Goal: Task Accomplishment & Management: Use online tool/utility

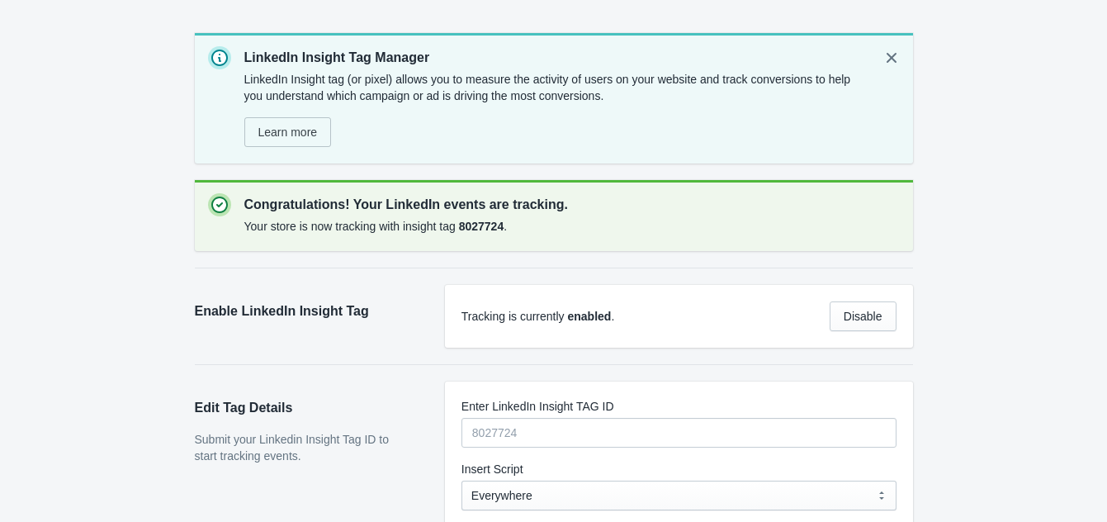
click at [396, 85] on p "LinkedIn Insight tag (or pixel) allows you to measure the activity of users on …" at bounding box center [555, 87] width 623 height 33
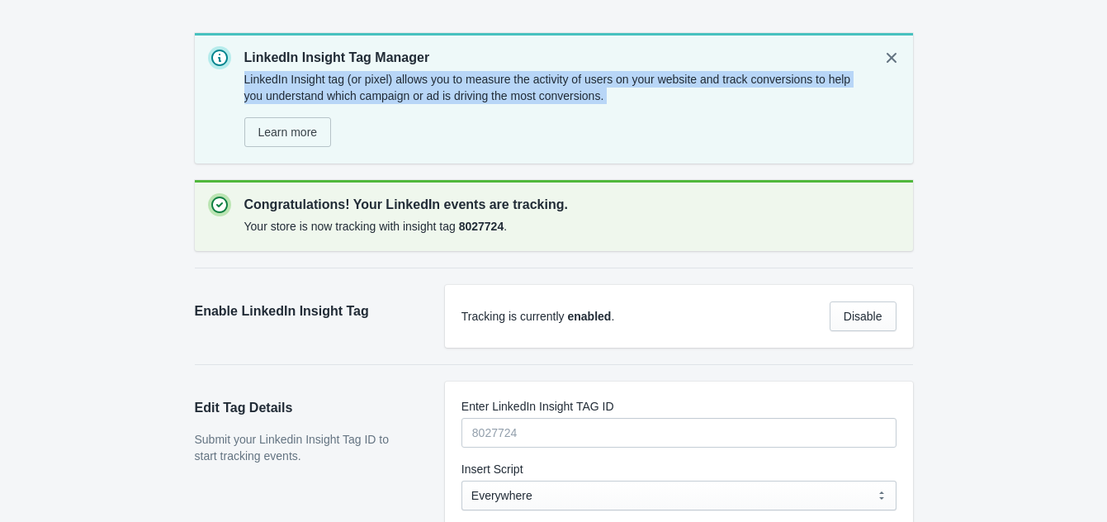
click at [396, 85] on p "LinkedIn Insight tag (or pixel) allows you to measure the activity of users on …" at bounding box center [555, 87] width 623 height 33
click at [405, 81] on p "LinkedIn Insight tag (or pixel) allows you to measure the activity of users on …" at bounding box center [555, 87] width 623 height 33
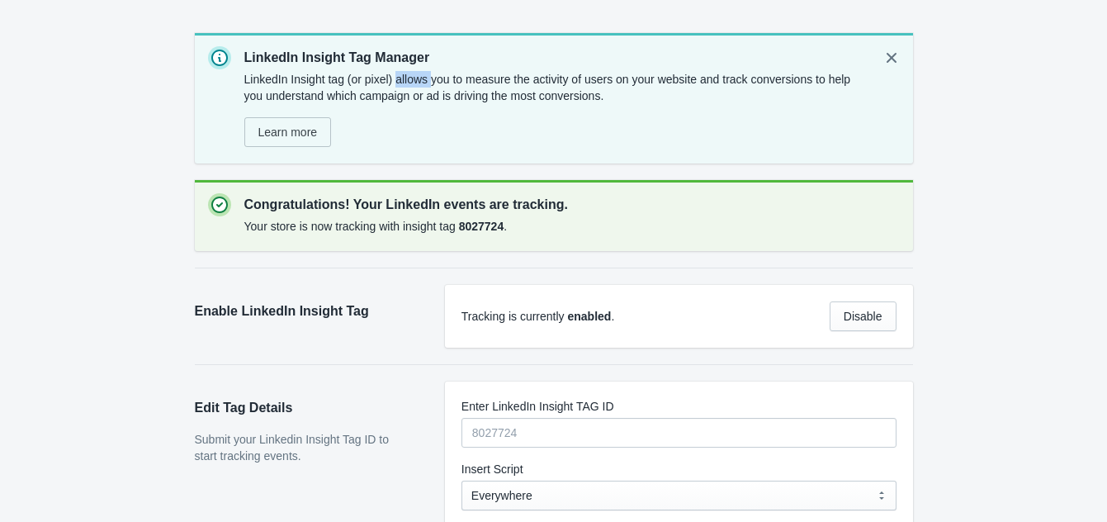
click at [405, 81] on p "LinkedIn Insight tag (or pixel) allows you to measure the activity of users on …" at bounding box center [555, 87] width 623 height 33
click at [314, 126] on span "Learn more" at bounding box center [287, 132] width 59 height 13
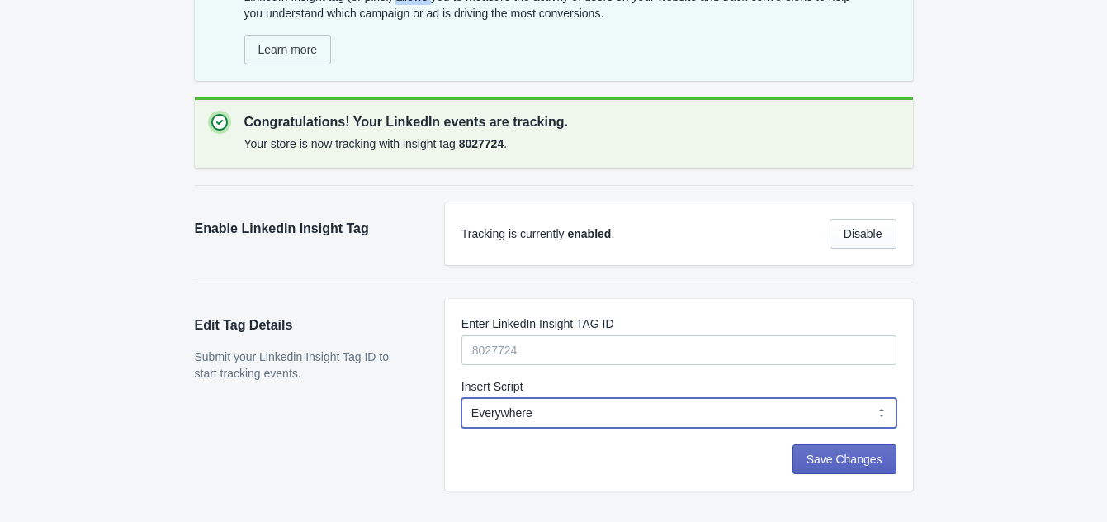
click at [548, 415] on select "Everywhere Web Storefront Only Order Status Page Only" at bounding box center [679, 413] width 435 height 30
click at [561, 418] on select "Everywhere Web Storefront Only Order Status Page Only" at bounding box center [679, 413] width 435 height 30
click at [351, 434] on div "Edit Tag Details Submit your Linkedin Insight Tag ID to start tracking events." at bounding box center [312, 395] width 234 height 192
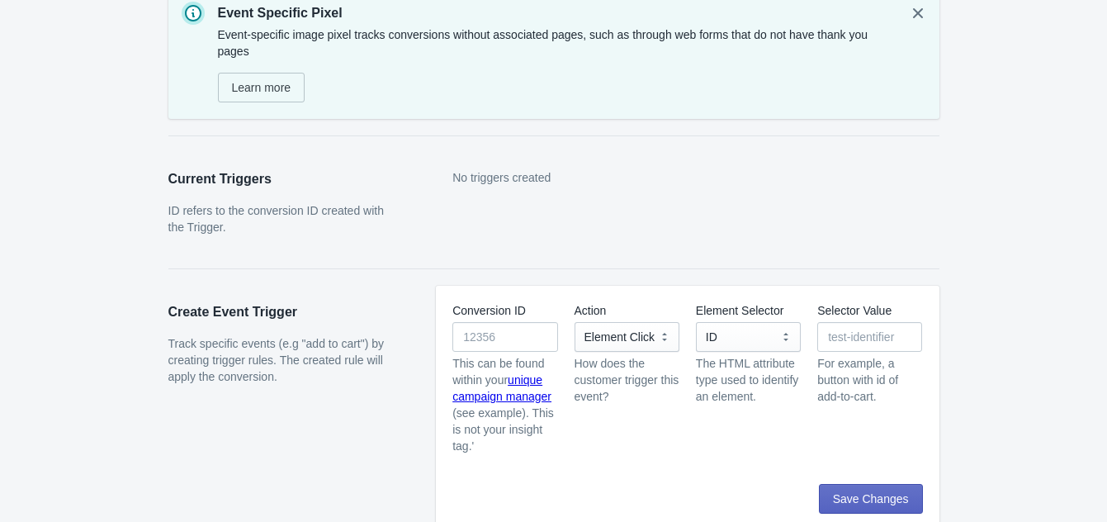
scroll to position [69, 0]
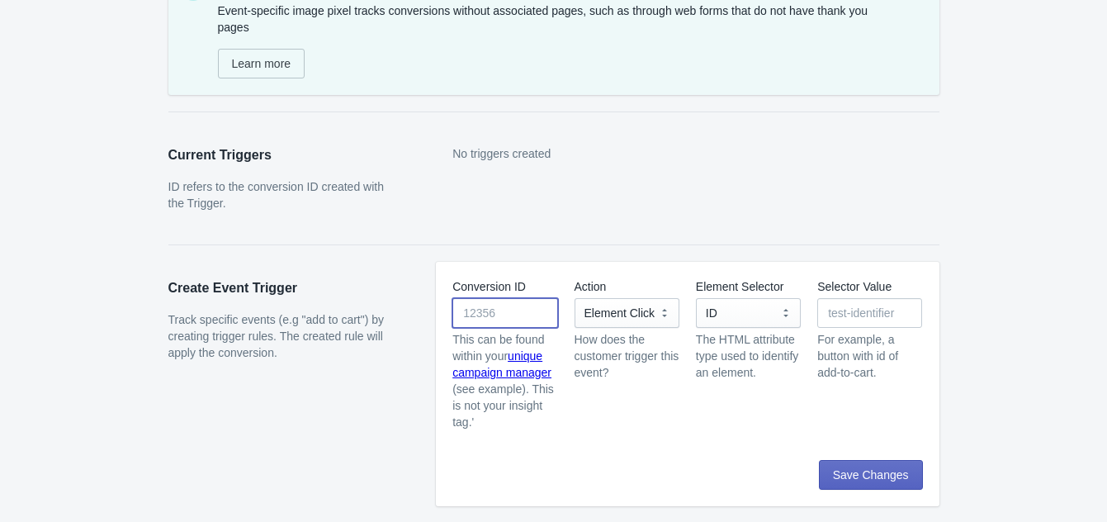
click at [504, 309] on input "Conversion ID" at bounding box center [504, 313] width 105 height 30
click at [634, 321] on select "Element Click" at bounding box center [627, 313] width 105 height 30
click at [928, 269] on div "Conversion ID This can be found within your unique campaign manager (see exampl…" at bounding box center [687, 361] width 503 height 198
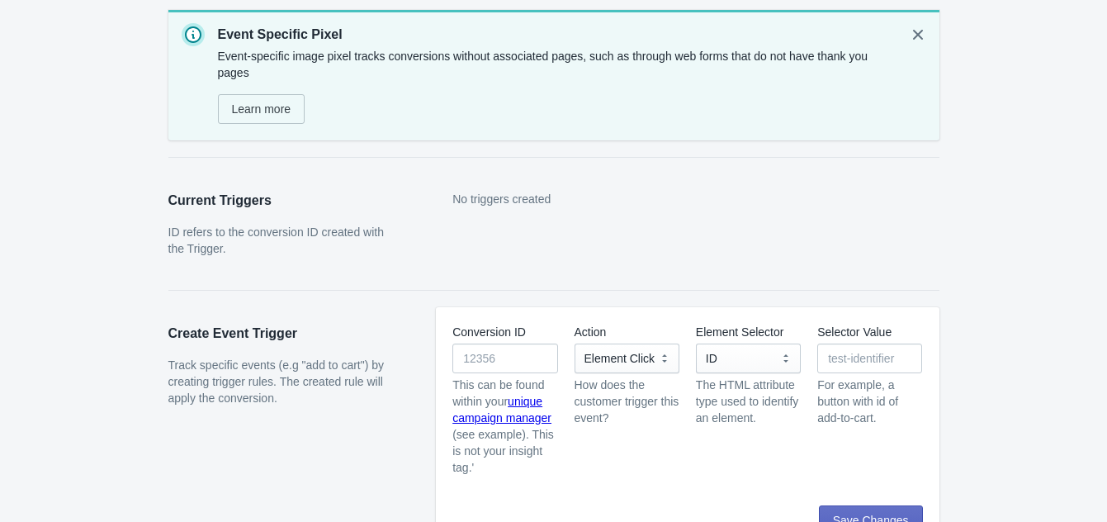
scroll to position [0, 0]
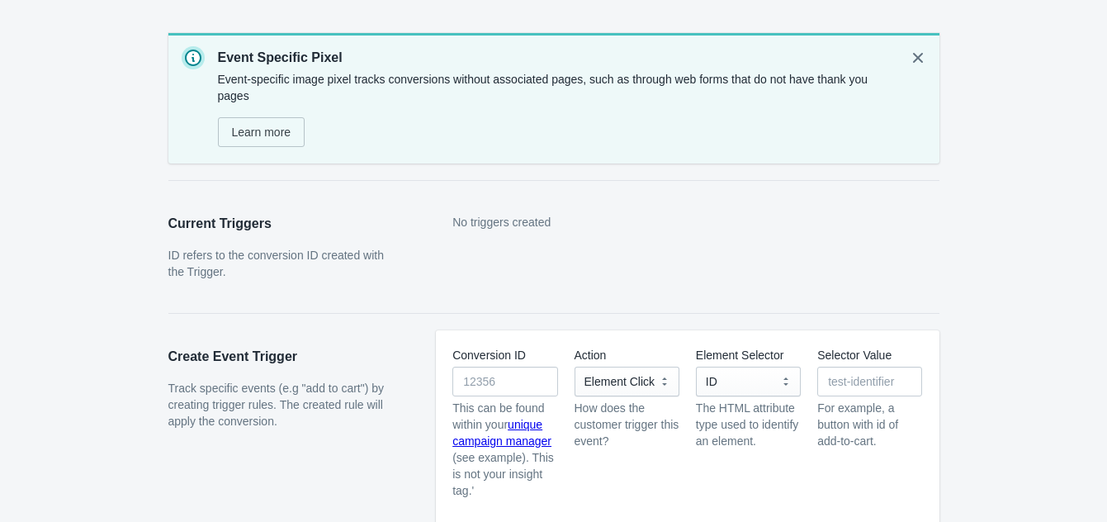
click at [124, 79] on div "Skip to content Event Specific Pixel Event-specific image pixel tracks conversi…" at bounding box center [553, 304] width 1107 height 575
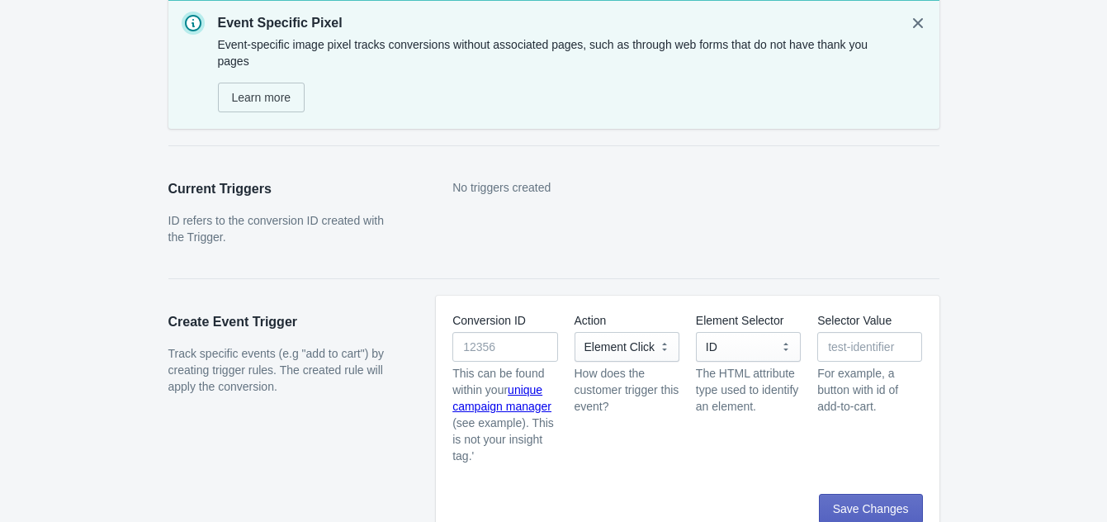
scroll to position [69, 0]
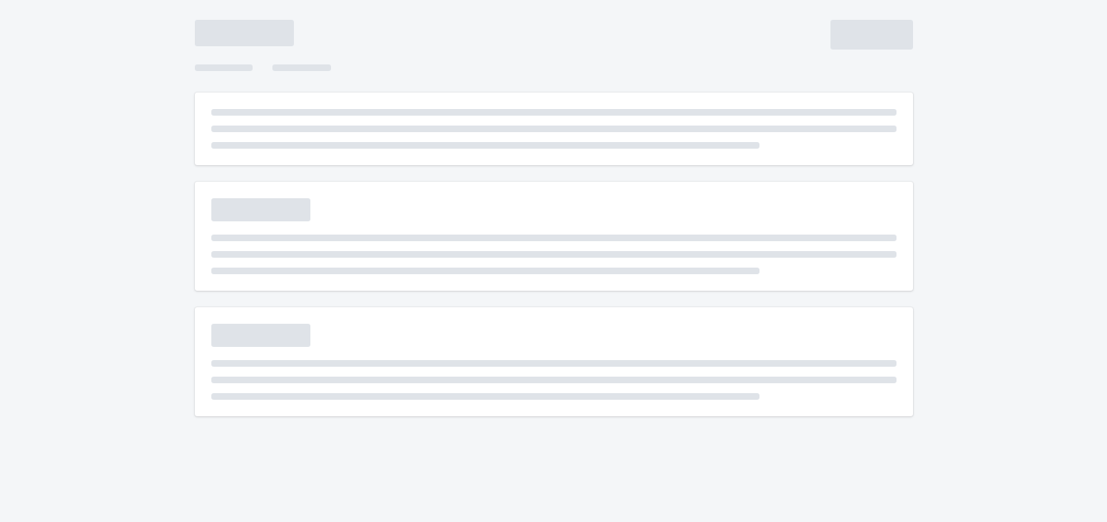
scroll to position [52, 0]
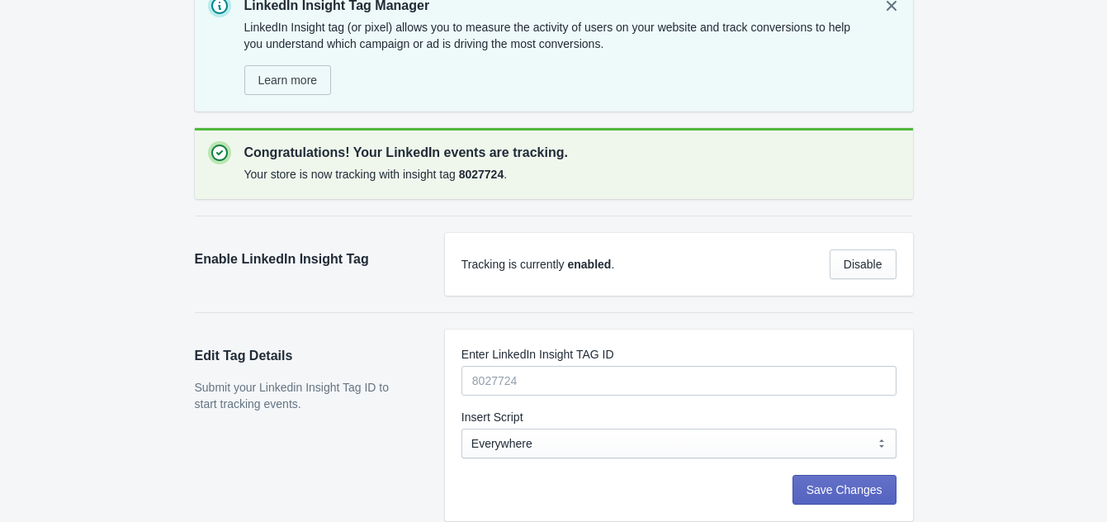
click at [153, 75] on div "Skip to content LinkedIn Insight Tag Manager LinkedIn Insight tag (or pixel) al…" at bounding box center [546, 243] width 788 height 590
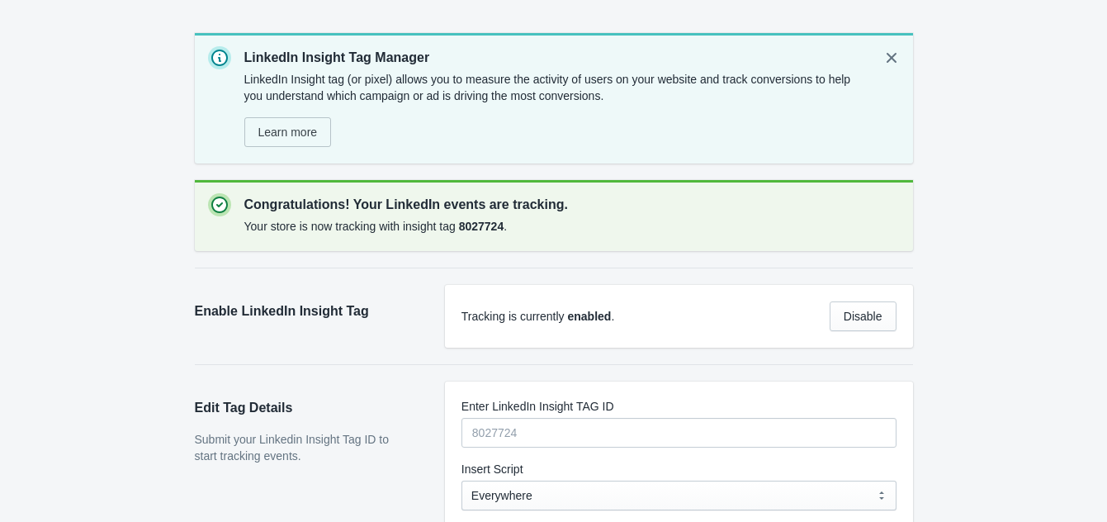
scroll to position [83, 0]
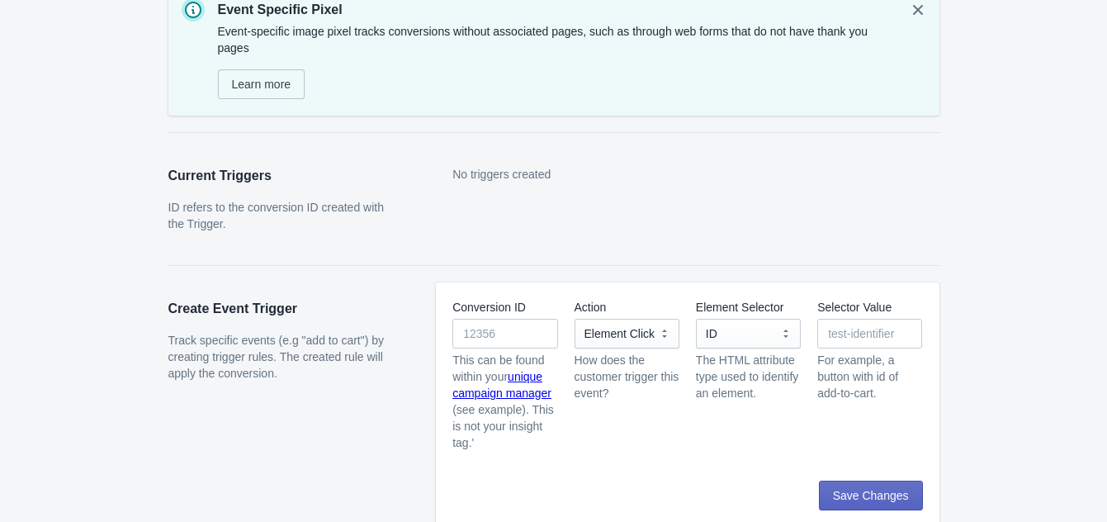
scroll to position [69, 0]
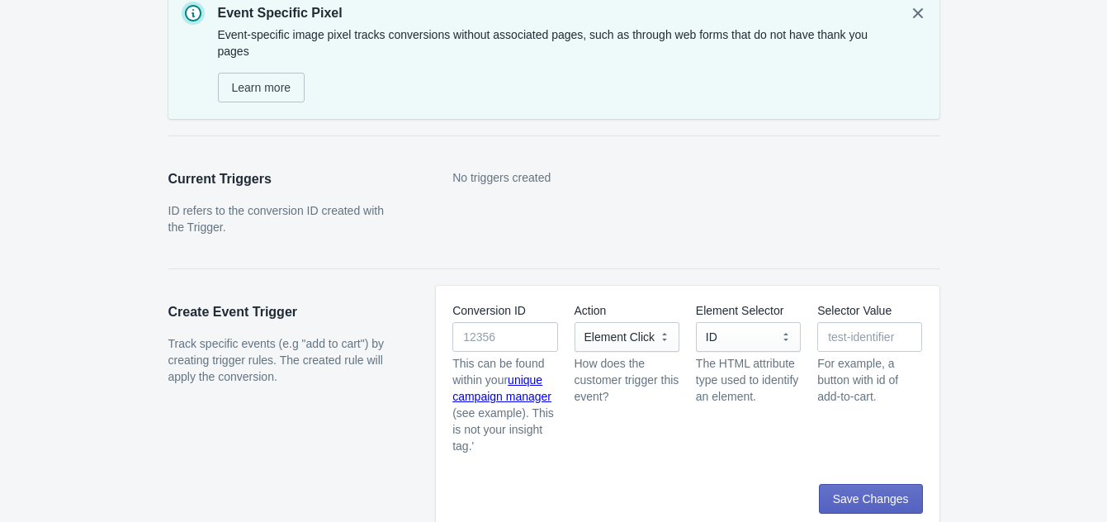
scroll to position [69, 0]
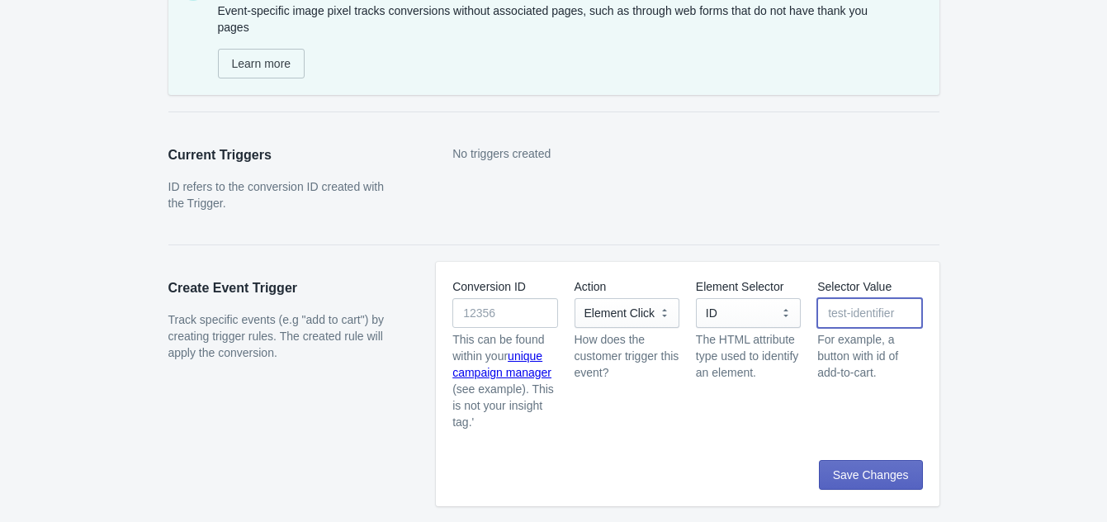
click at [837, 315] on input "Selector Value" at bounding box center [869, 313] width 105 height 30
click at [492, 319] on input "Conversion ID" at bounding box center [504, 313] width 105 height 30
paste input "21859732"
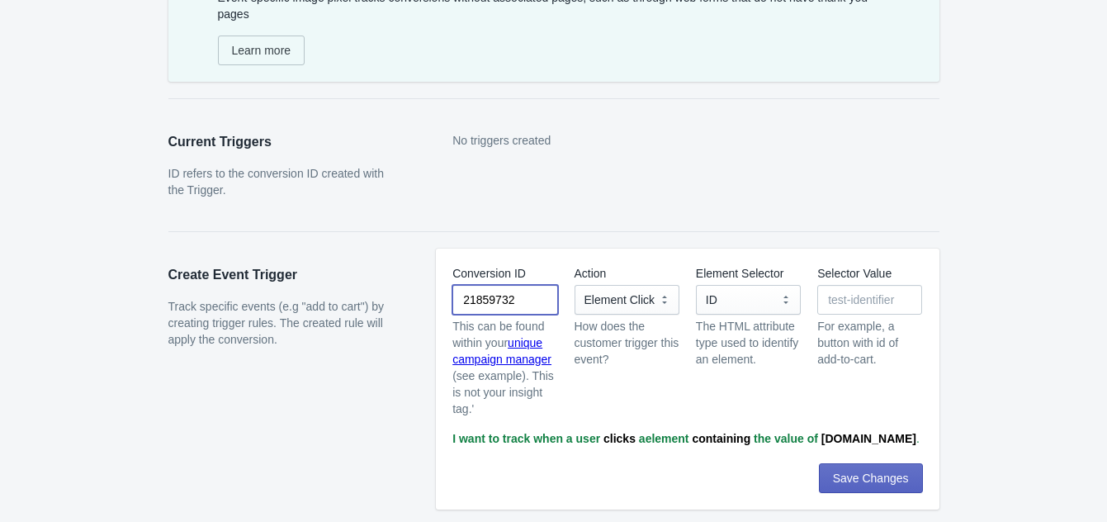
scroll to position [85, 0]
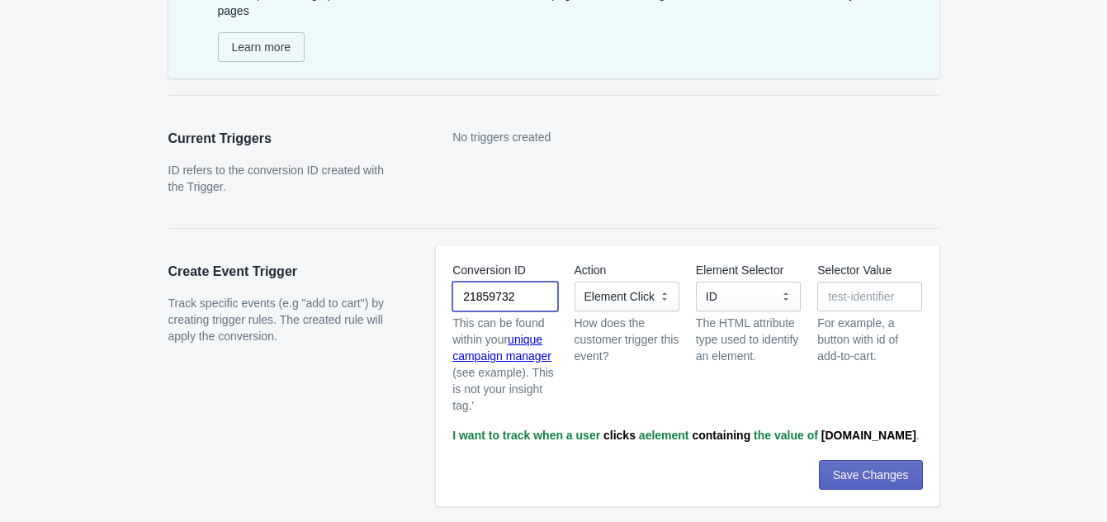
type input "21859732"
click at [623, 302] on select "Element Click" at bounding box center [627, 297] width 105 height 30
click at [575, 282] on select "Element Click" at bounding box center [627, 297] width 105 height 30
click at [739, 299] on select "ID Class Name Name Attribute Data Attribute" at bounding box center [748, 297] width 105 height 30
click at [865, 279] on div "Selector Value For example, a button with id of add-to-cart." at bounding box center [869, 313] width 105 height 102
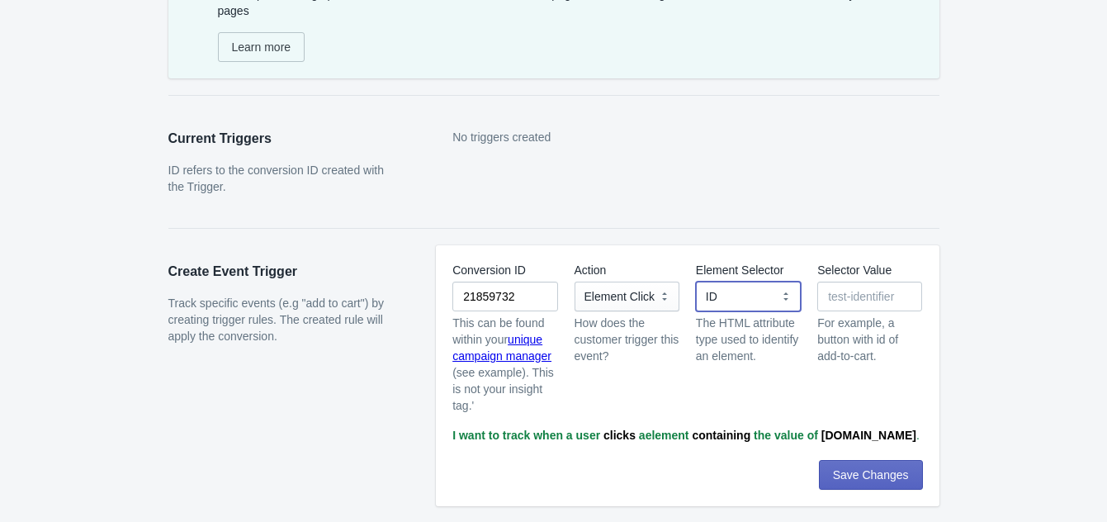
click at [731, 306] on select "ID Class Name Name Attribute Data Attribute" at bounding box center [748, 297] width 105 height 30
click at [852, 307] on input "Selector Value" at bounding box center [869, 297] width 105 height 30
click at [831, 298] on input "Selector Value" at bounding box center [869, 297] width 105 height 30
paste input "checkout-pay-button"
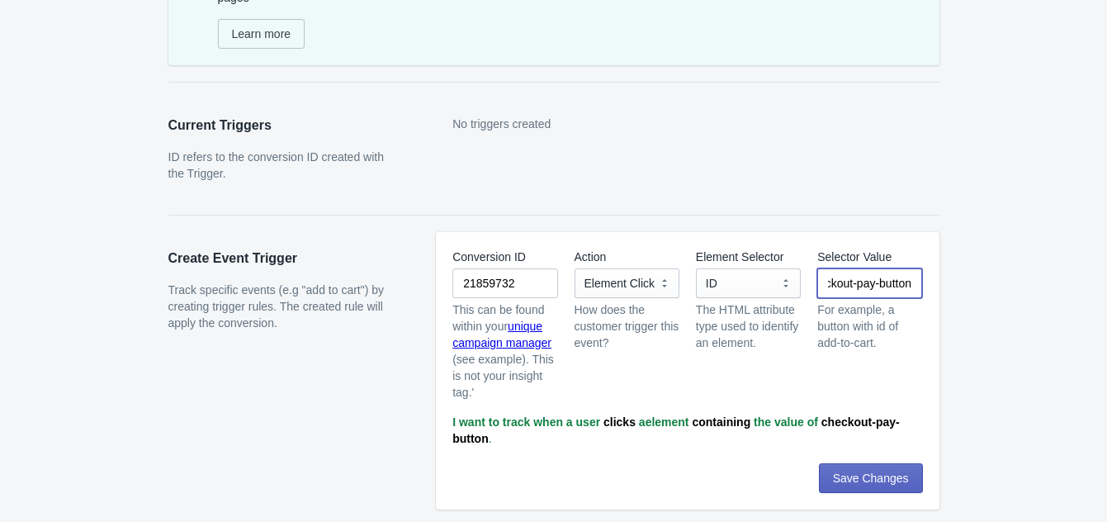
scroll to position [102, 0]
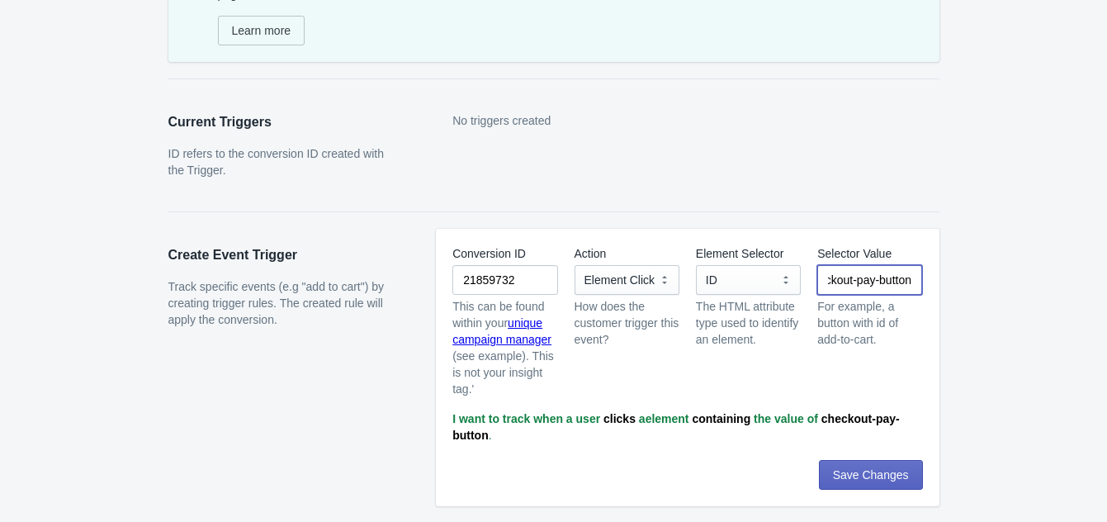
type input "checkout-pay-button"
click at [959, 291] on div "Skip to content Event Specific Pixel Event-specific image pixel tracks conversi…" at bounding box center [554, 219] width 824 height 608
click at [829, 279] on input "checkout-pay-button" at bounding box center [869, 280] width 105 height 30
click at [879, 471] on span "Save Changes" at bounding box center [871, 474] width 76 height 13
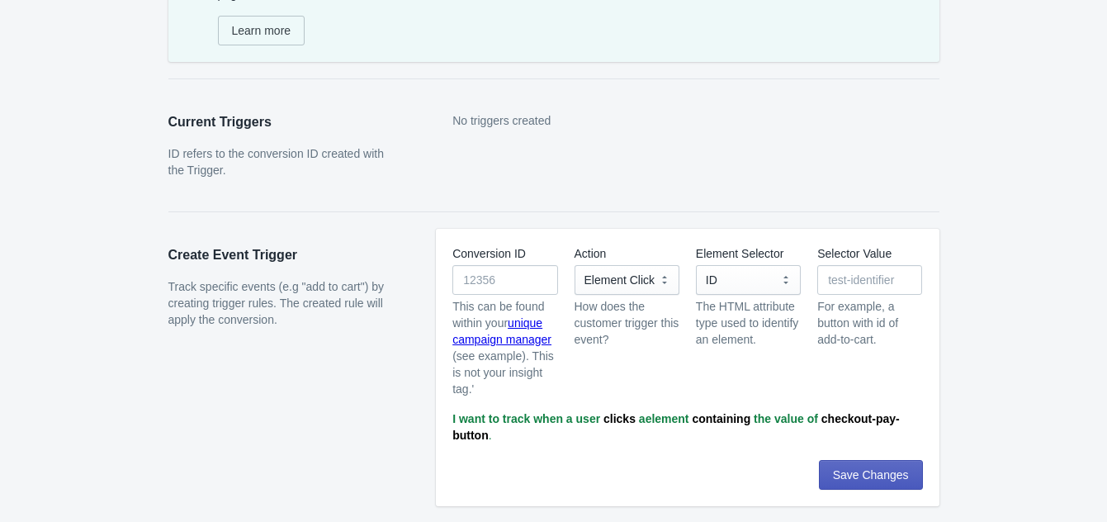
scroll to position [69, 0]
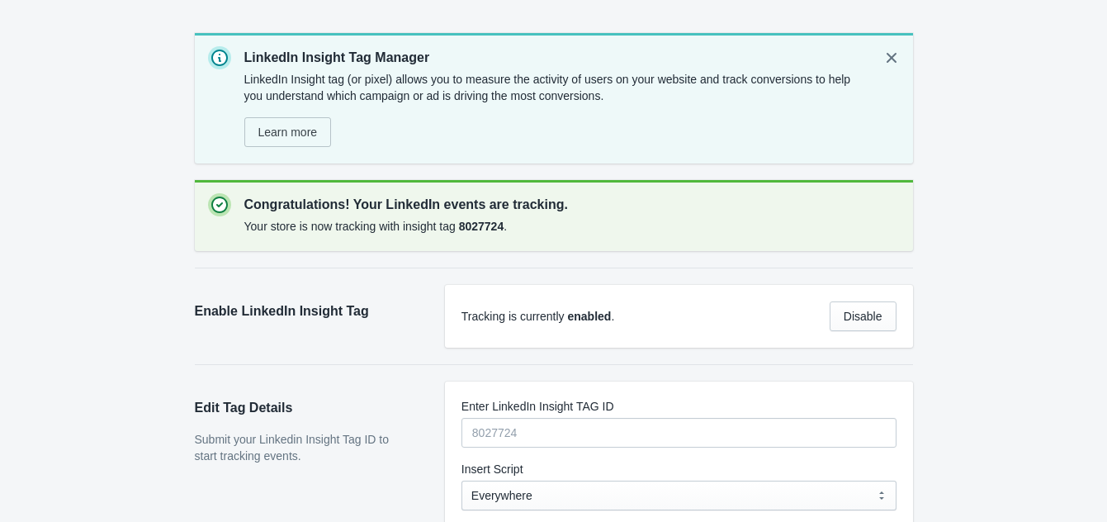
scroll to position [83, 0]
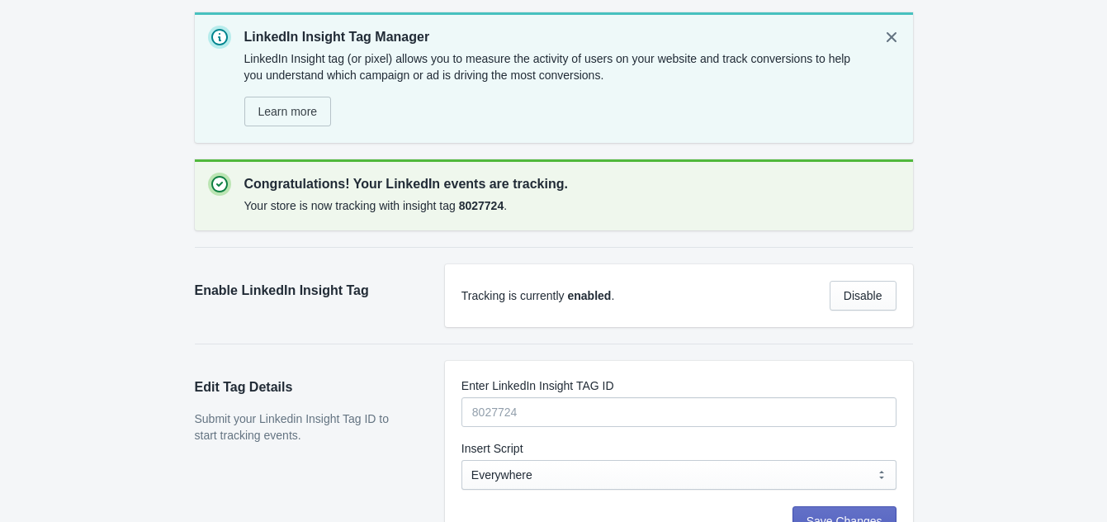
scroll to position [83, 0]
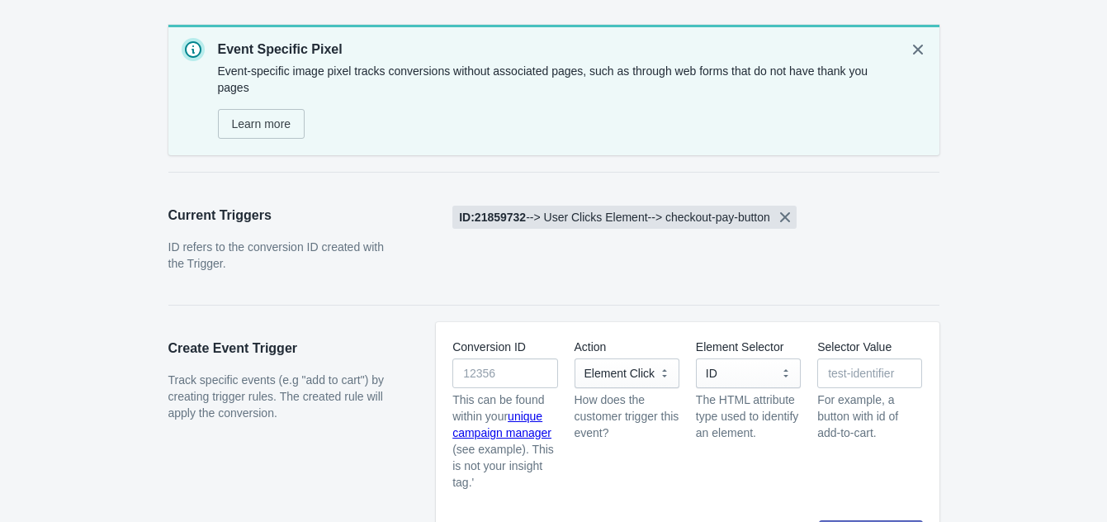
scroll to position [69, 0]
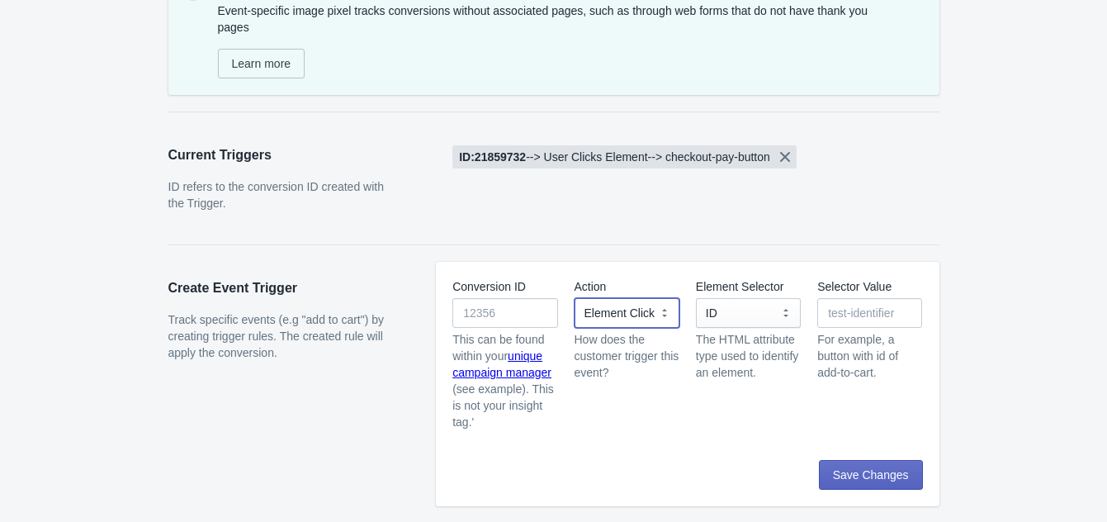
drag, startPoint x: 619, startPoint y: 327, endPoint x: 623, endPoint y: 310, distance: 17.7
click at [620, 320] on select "Element Click" at bounding box center [627, 313] width 105 height 30
click at [623, 309] on select "Element Click" at bounding box center [627, 313] width 105 height 30
drag, startPoint x: 623, startPoint y: 309, endPoint x: 623, endPoint y: 325, distance: 15.7
click at [623, 309] on select "Element Click" at bounding box center [627, 313] width 105 height 30
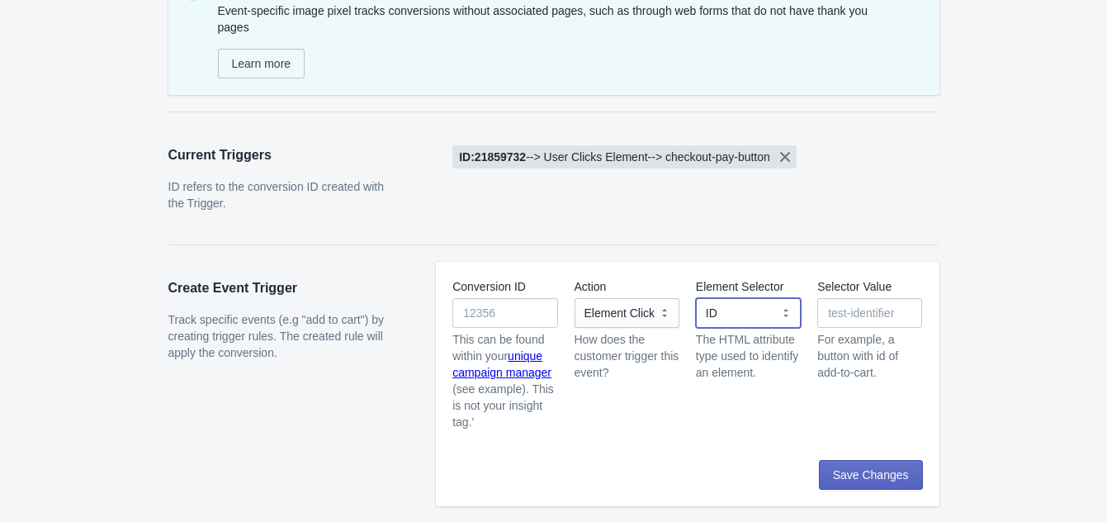
click at [776, 303] on select "ID Class Name Name Attribute Data Attribute" at bounding box center [748, 313] width 105 height 30
click at [739, 258] on div "Create Event Trigger Track specific events (e.g "add to cart") by creating trig…" at bounding box center [546, 375] width 788 height 261
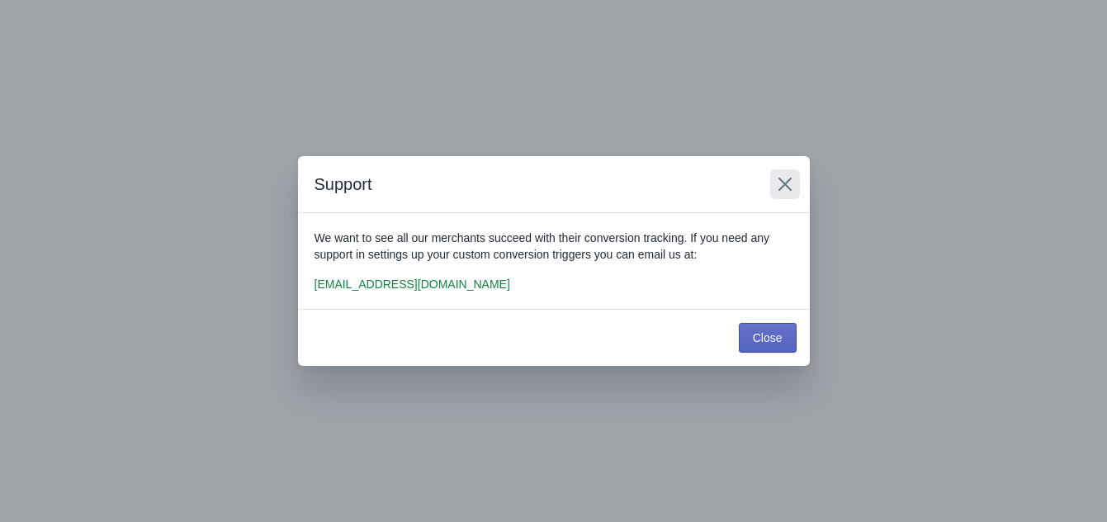
click at [796, 180] on button "Close" at bounding box center [785, 184] width 30 height 30
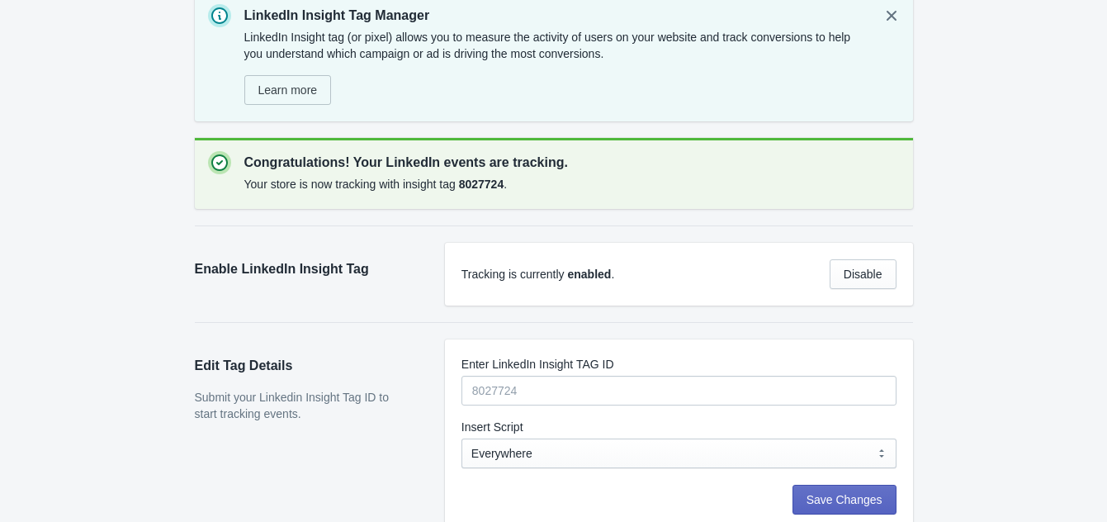
scroll to position [83, 0]
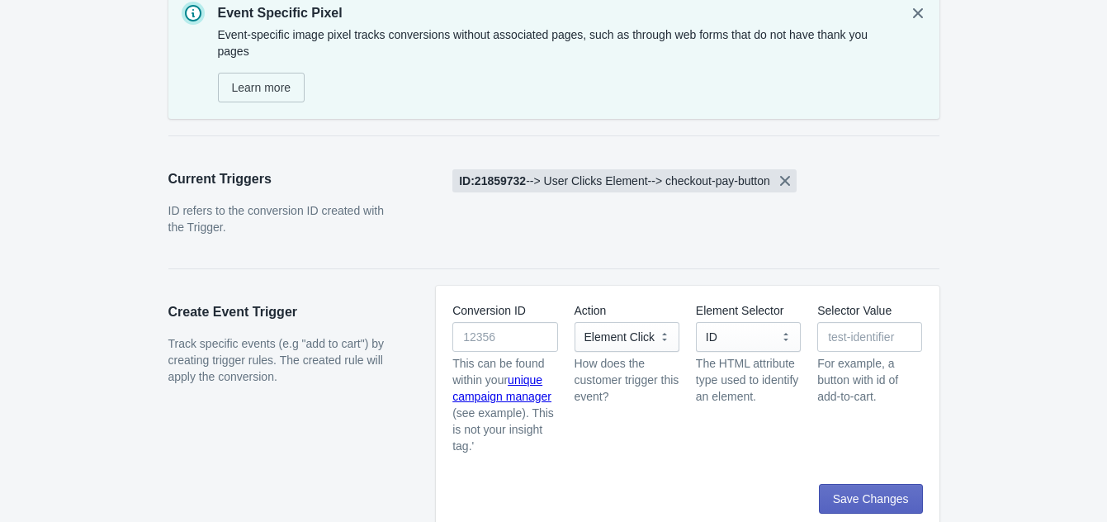
scroll to position [69, 0]
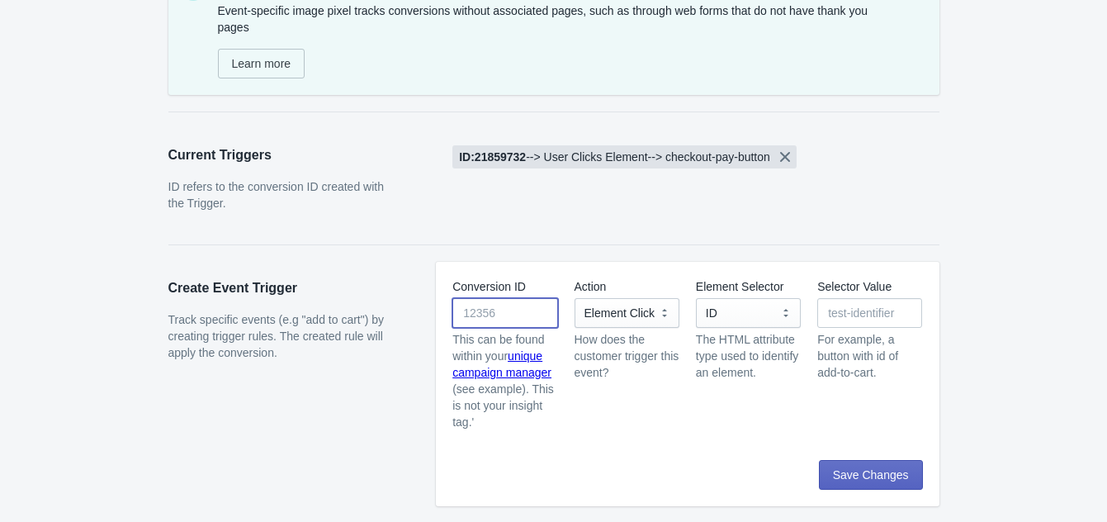
click at [509, 318] on input "Conversion ID" at bounding box center [504, 313] width 105 height 30
click at [794, 163] on icon "Remove [object Object], -->, ,User Clicks Element, -->, ,checkout-pay-button" at bounding box center [785, 157] width 17 height 17
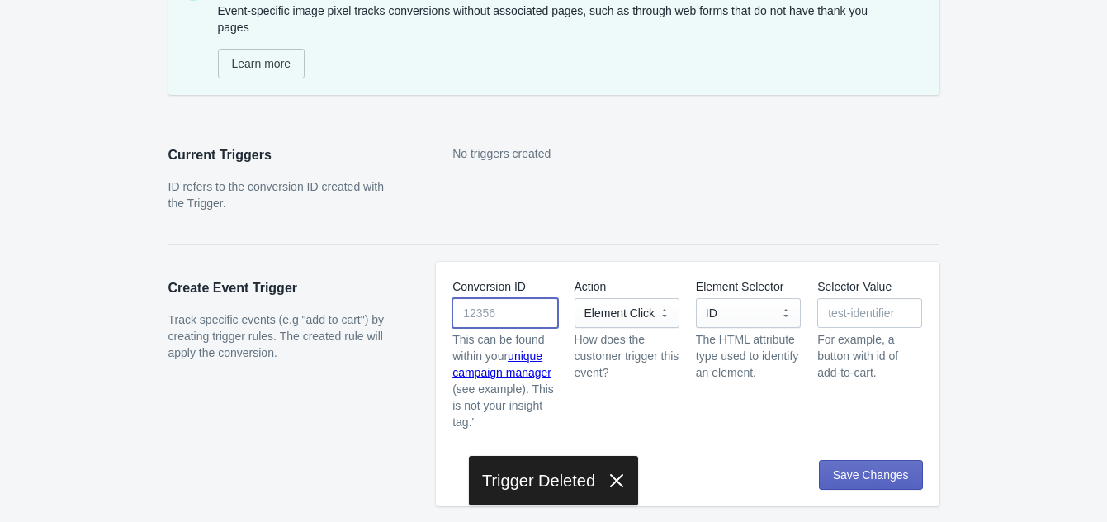
click at [490, 315] on input "Conversion ID" at bounding box center [504, 313] width 105 height 30
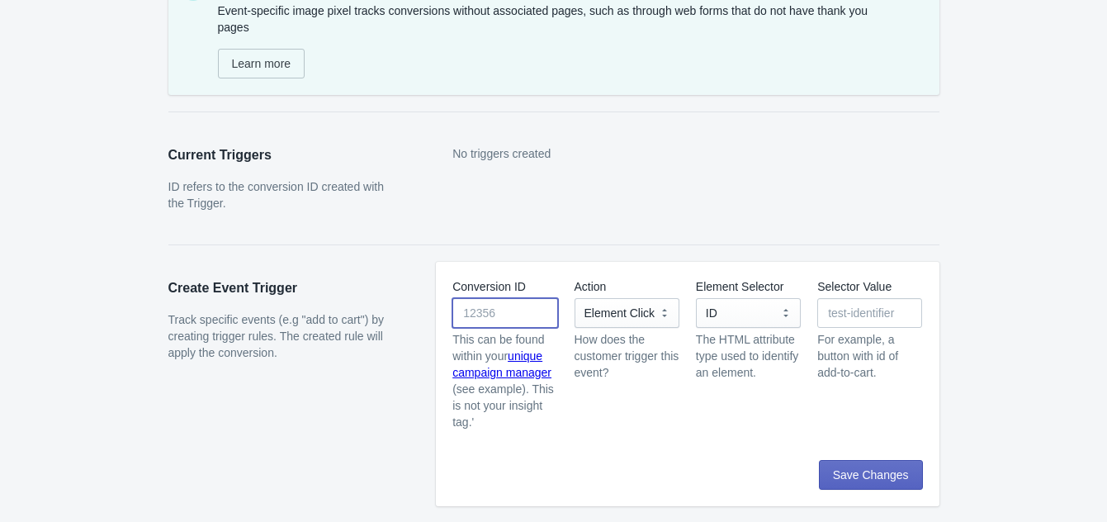
paste input "21859852"
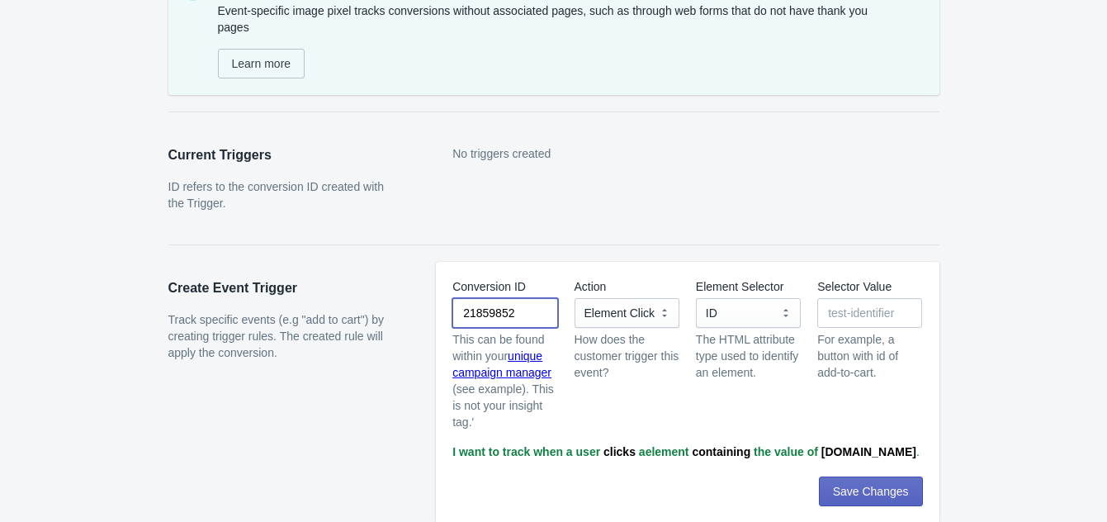
type input "21859852"
click at [607, 313] on select "Element Click" at bounding box center [627, 313] width 105 height 30
click at [730, 301] on select "ID Class Name Name Attribute Data Attribute" at bounding box center [748, 313] width 105 height 30
click at [851, 314] on input "Selector Value" at bounding box center [869, 313] width 105 height 30
paste input "checkout-pay-button"
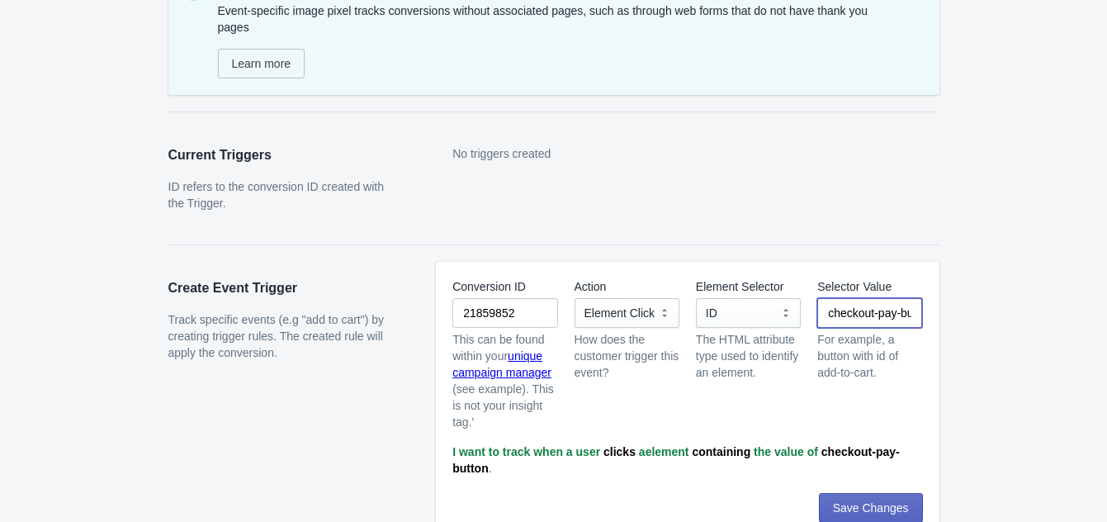
scroll to position [0, 24]
type input "checkout-pay-button"
click at [870, 501] on span "Save Changes" at bounding box center [871, 507] width 76 height 13
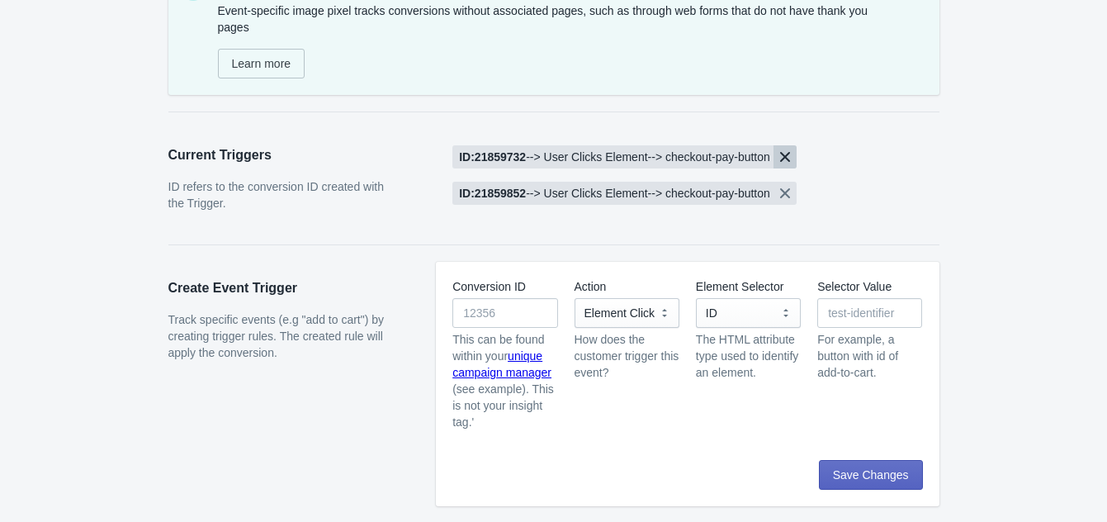
click at [794, 156] on icon "Remove [object Object], -->, ,User Clicks Element, -->, ,checkout-pay-button" at bounding box center [785, 157] width 17 height 17
